Goal: Task Accomplishment & Management: Manage account settings

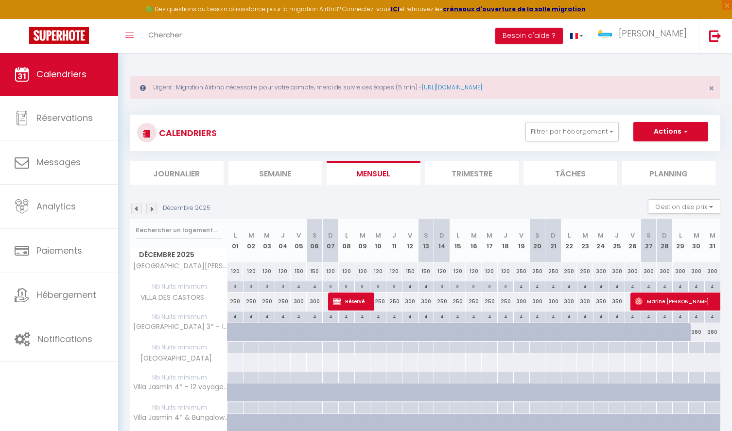
click at [137, 209] on img at bounding box center [136, 209] width 11 height 11
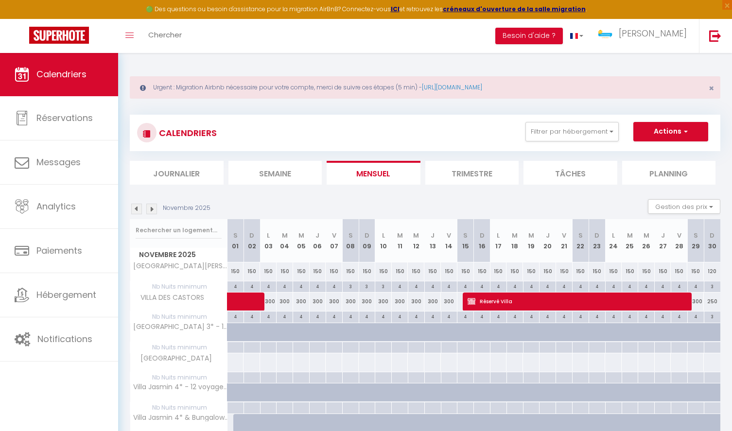
click at [137, 209] on img at bounding box center [136, 209] width 11 height 11
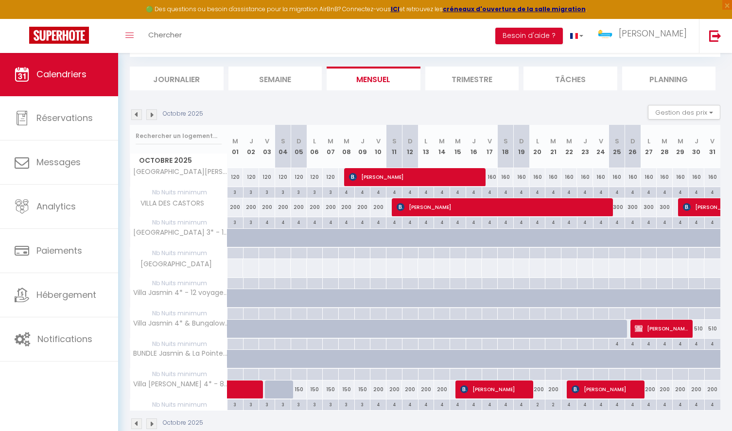
scroll to position [99, 0]
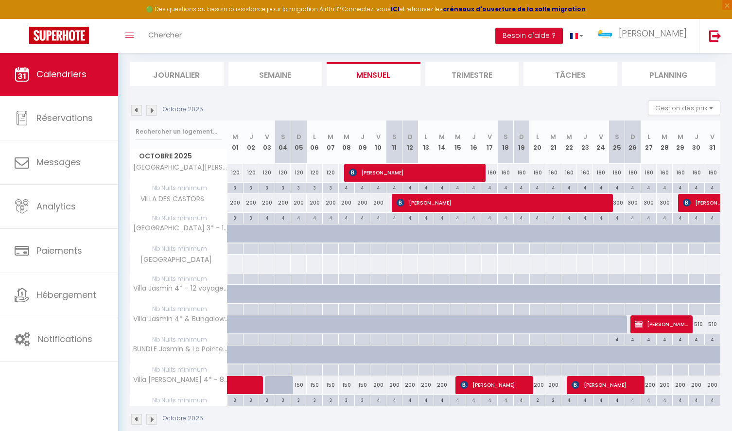
click at [138, 111] on img at bounding box center [136, 110] width 11 height 11
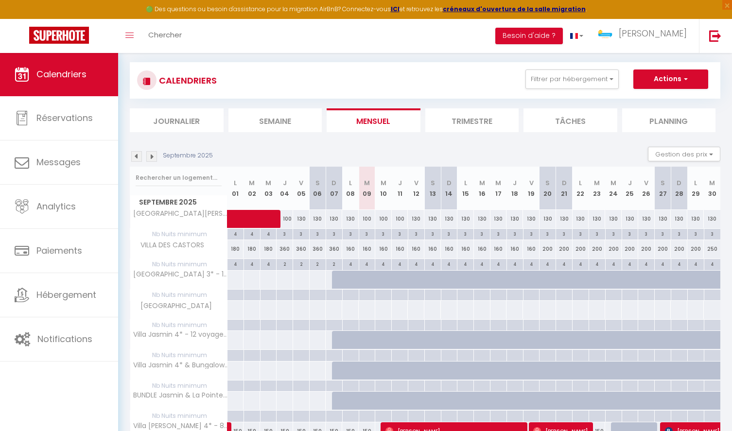
click at [349, 251] on div "160" at bounding box center [350, 249] width 17 height 18
type input "160"
type input "Lun 08 Septembre 2025"
type input "[DATE]"
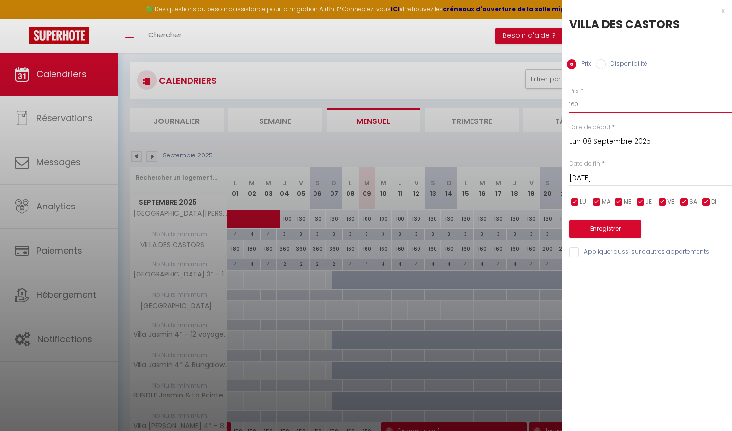
click at [590, 100] on input "160" at bounding box center [650, 104] width 163 height 17
type input "180"
click at [663, 174] on input "[DATE]" at bounding box center [650, 178] width 163 height 13
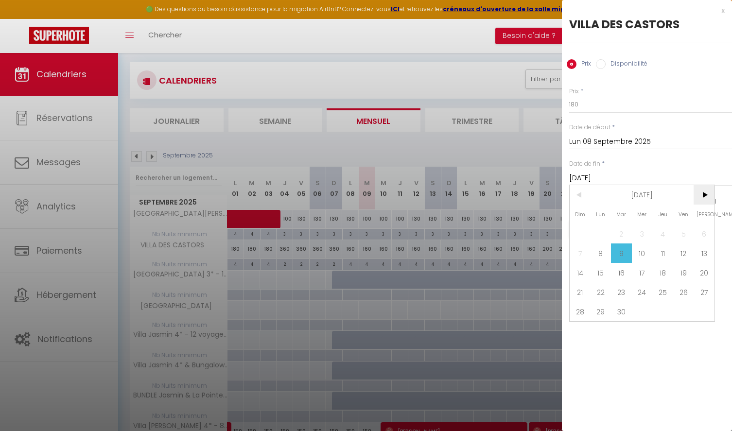
click at [699, 195] on span ">" at bounding box center [704, 194] width 21 height 19
click at [679, 252] on span "10" at bounding box center [683, 253] width 21 height 19
type input "Ven 10 Octobre 2025"
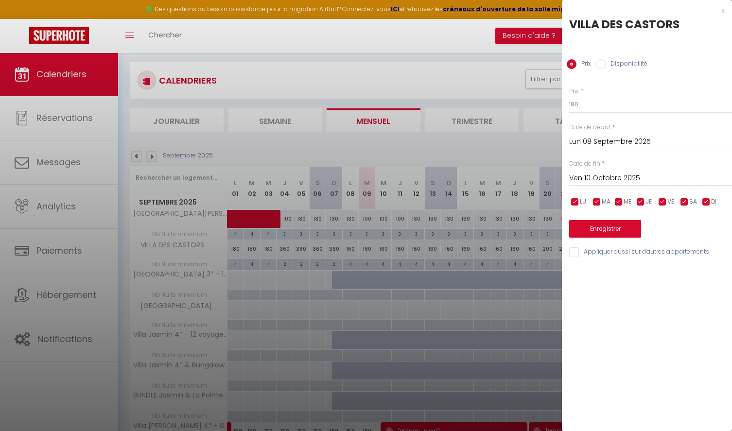
click at [593, 227] on button "Enregistrer" at bounding box center [605, 228] width 72 height 17
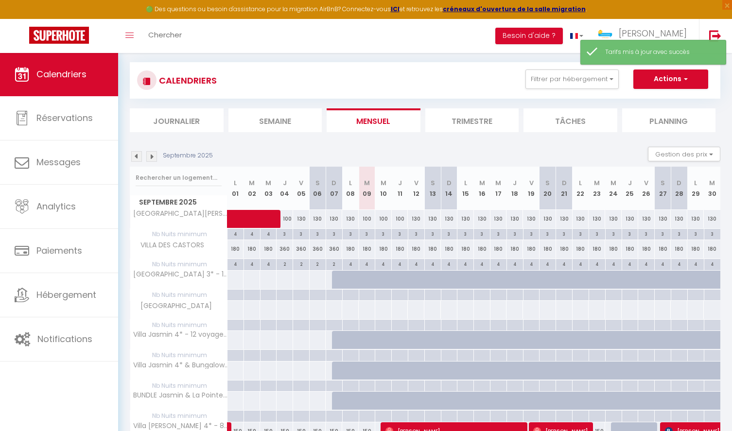
click at [352, 261] on div "4" at bounding box center [351, 263] width 16 height 9
type input "4"
type input "Lun 08 Septembre 2025"
type input "[DATE]"
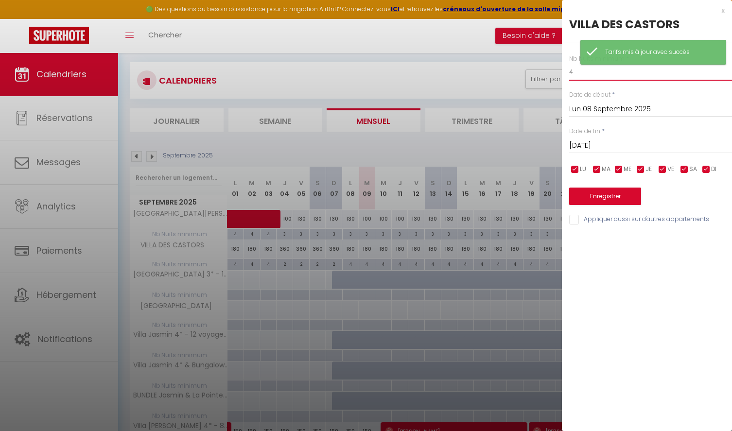
click at [607, 71] on input "4" at bounding box center [650, 71] width 163 height 17
type input "2"
click at [668, 143] on input "[DATE]" at bounding box center [650, 145] width 163 height 13
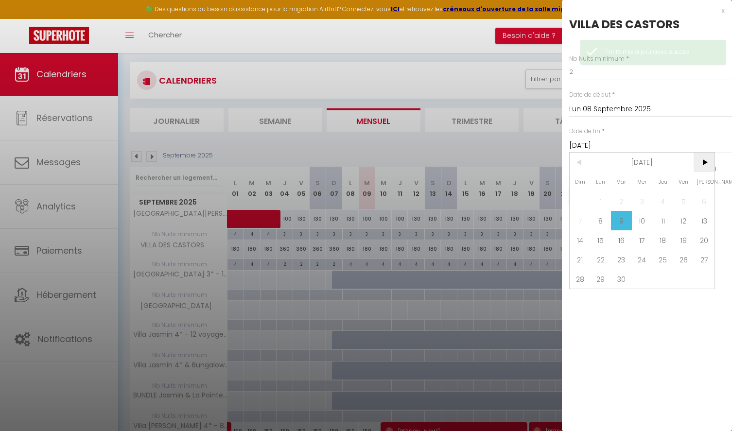
click at [703, 165] on span ">" at bounding box center [704, 162] width 21 height 19
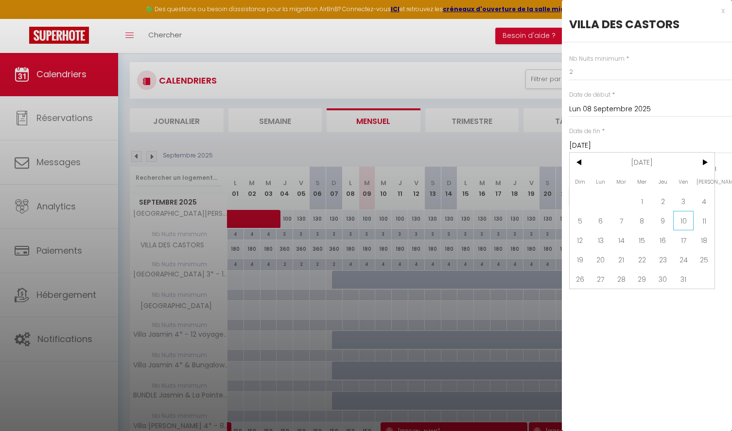
click at [681, 223] on span "10" at bounding box center [683, 220] width 21 height 19
type input "Ven 10 Octobre 2025"
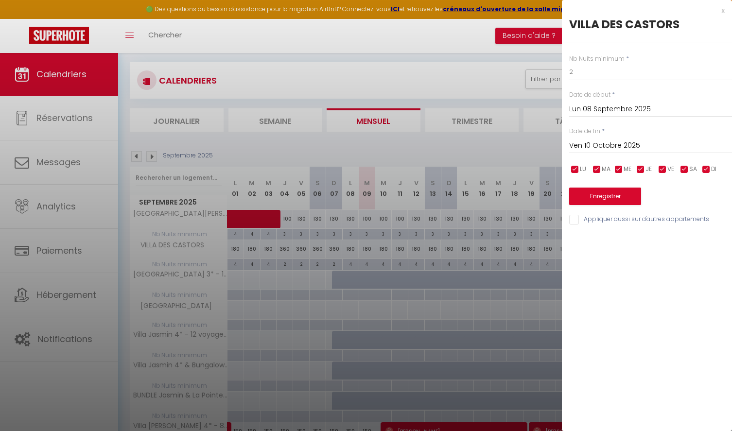
click at [618, 199] on button "Enregistrer" at bounding box center [605, 196] width 72 height 17
